Goal: Task Accomplishment & Management: Complete application form

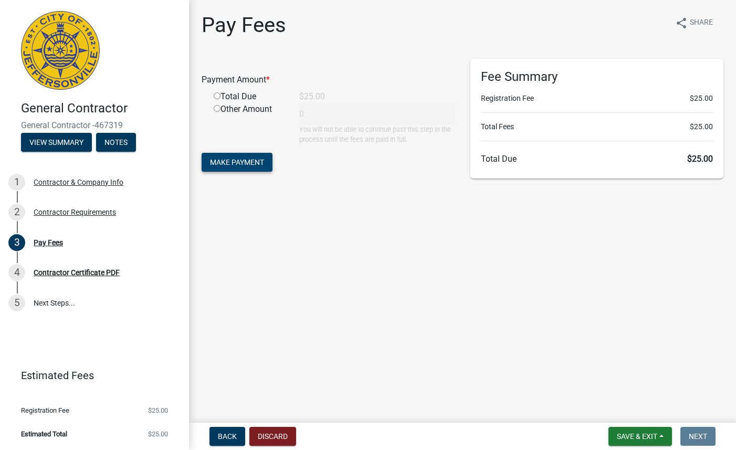
click at [242, 168] on button "Make Payment" at bounding box center [237, 162] width 71 height 19
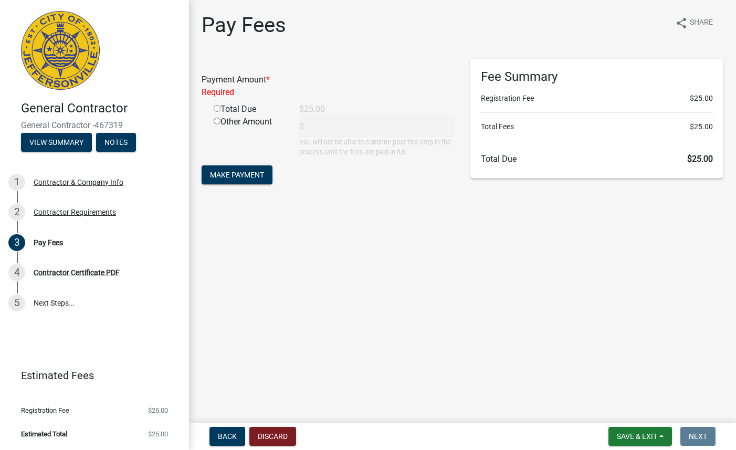
click at [216, 110] on input "radio" at bounding box center [217, 108] width 7 height 7
radio input "true"
type input "25"
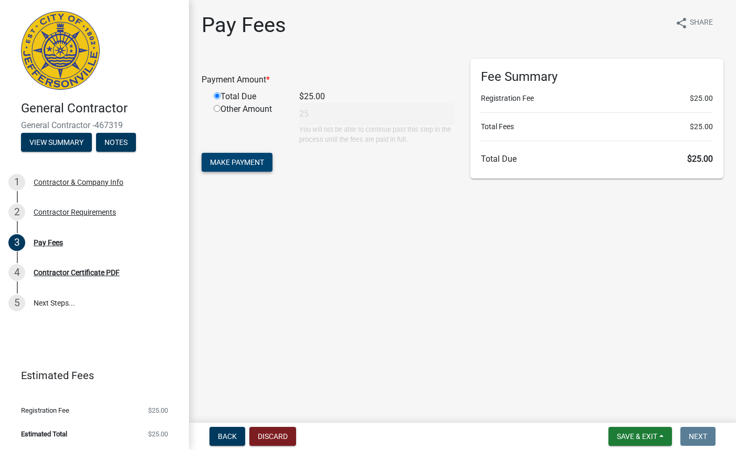
click at [236, 163] on span "Make Payment" at bounding box center [237, 162] width 54 height 8
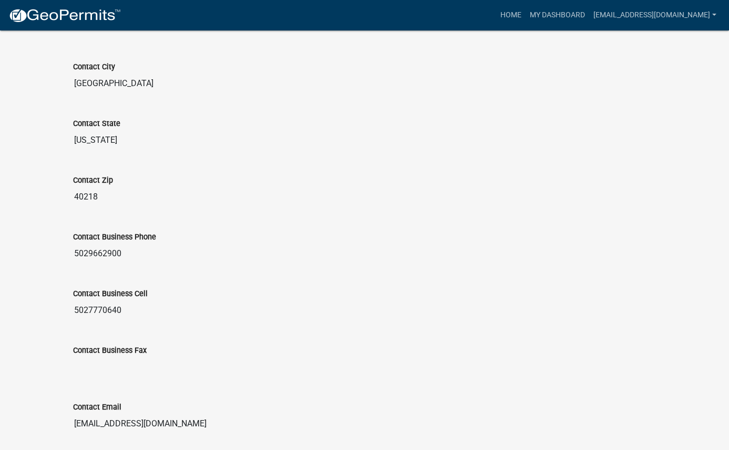
scroll to position [641, 0]
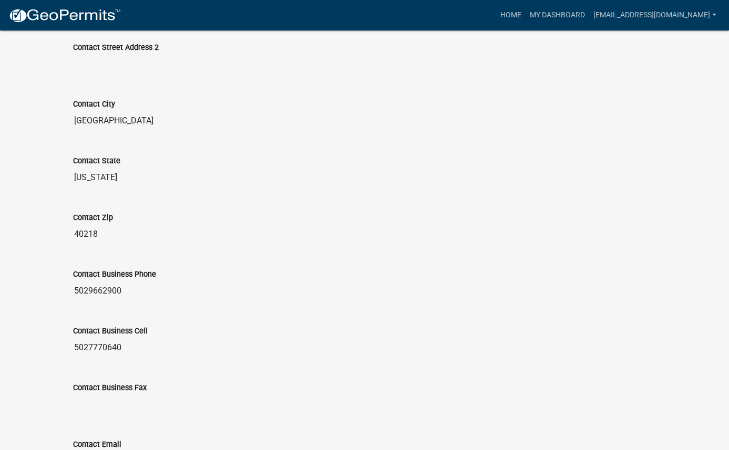
scroll to position [641, 0]
